Goal: Information Seeking & Learning: Learn about a topic

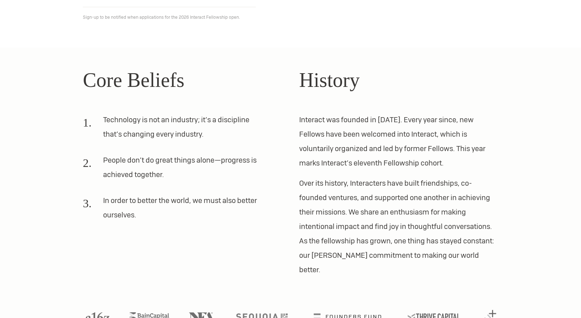
scroll to position [195, 0]
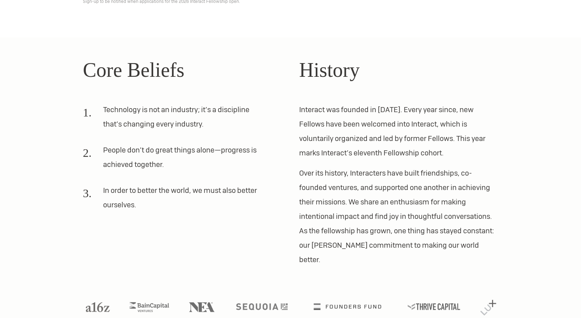
click at [287, 144] on div "Core Beliefs Technology is not an industry; it’s a discipline that’s changing e…" at bounding box center [290, 161] width 432 height 212
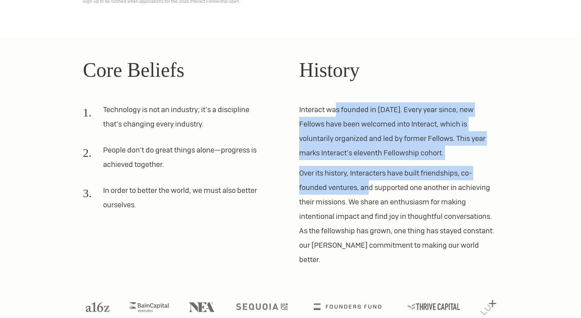
drag, startPoint x: 337, startPoint y: 108, endPoint x: 367, endPoint y: 193, distance: 89.5
click at [367, 193] on div "History Interact was founded in [DATE]. Every year since, new Fellows have been…" at bounding box center [398, 161] width 199 height 212
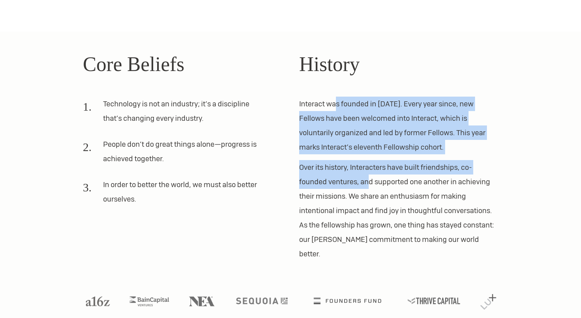
scroll to position [0, 0]
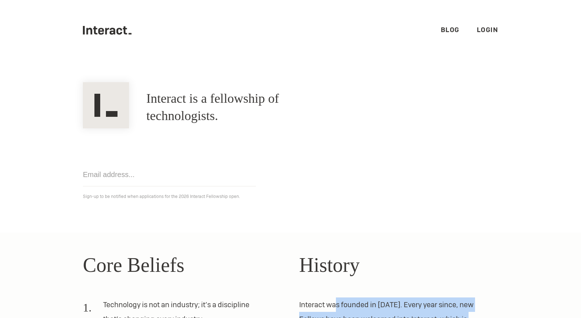
click at [453, 26] on link "Blog" at bounding box center [449, 30] width 19 height 8
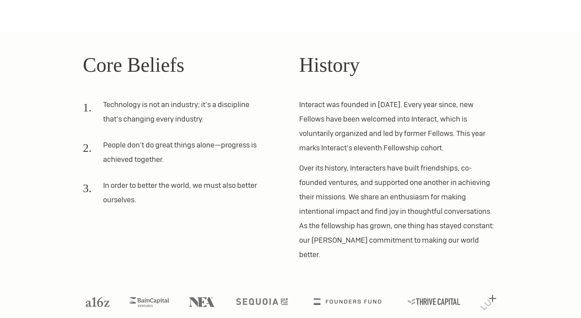
scroll to position [201, 0]
click at [332, 124] on p "Interact was founded in [DATE]. Every year since, new Fellows have been welcome…" at bounding box center [398, 126] width 199 height 58
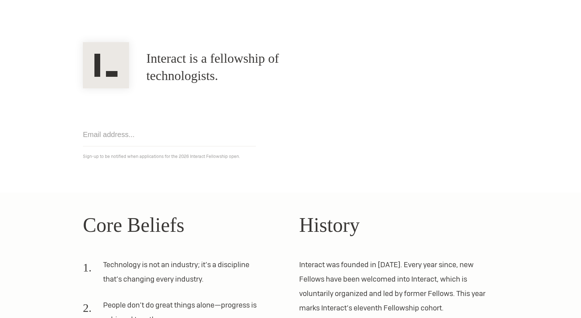
scroll to position [0, 0]
